Goal: Task Accomplishment & Management: Manage account settings

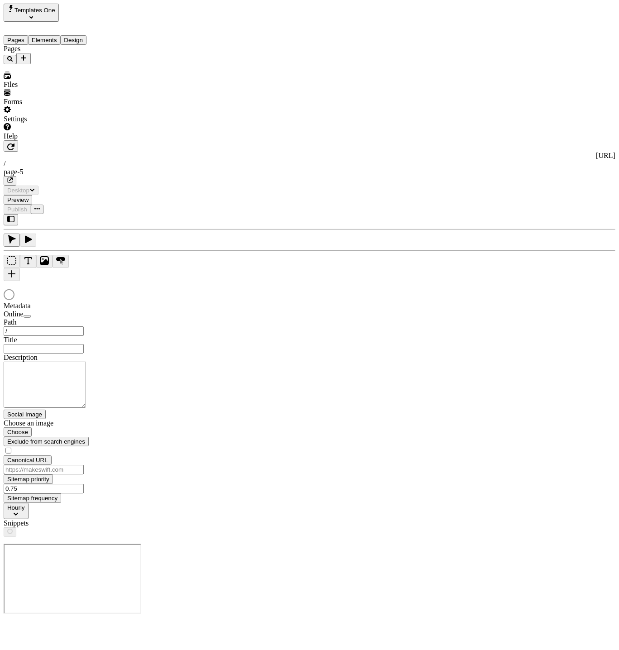
type input "/page-5"
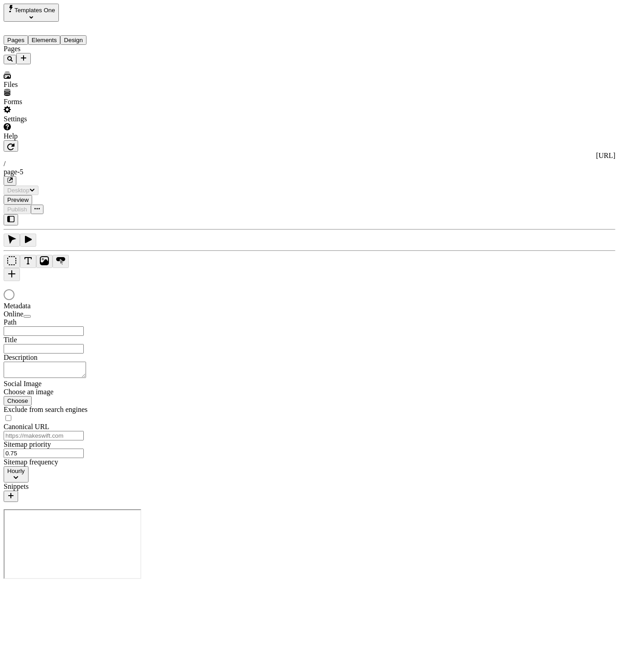
type input "/page-5"
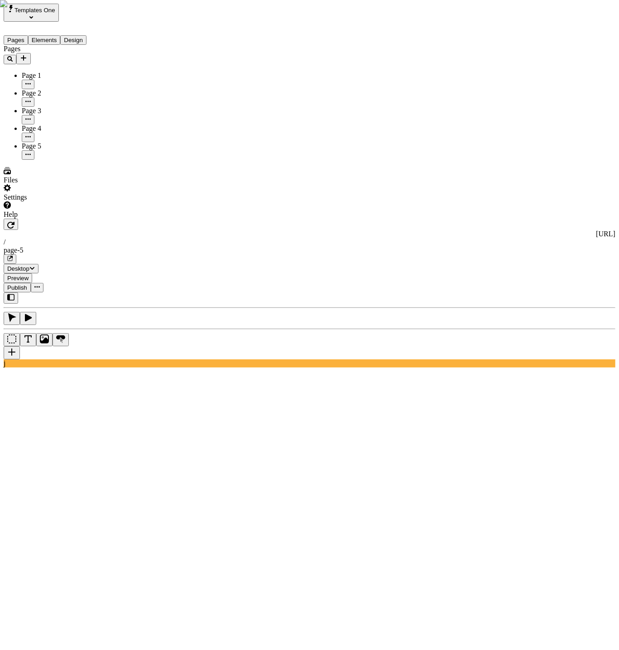
type input "18"
type input "1.5"
type textarea "Completely pontificate market positioning scenarios. Phosfluorescently predomin…"
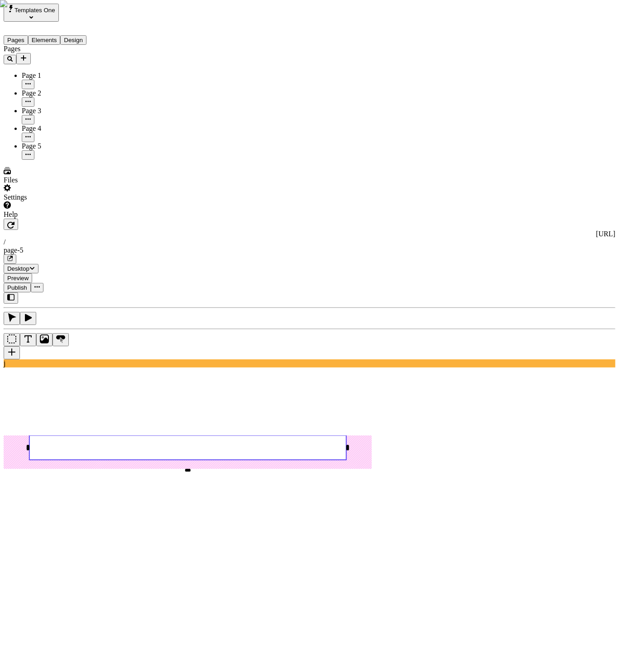
click at [63, 201] on div "Settings" at bounding box center [58, 192] width 109 height 17
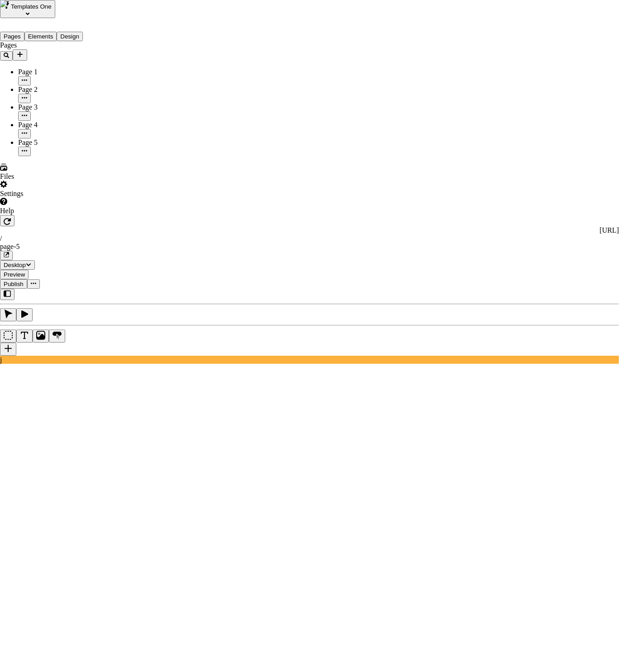
type input "[URL][DOMAIN_NAME]"
